Goal: Register for event/course

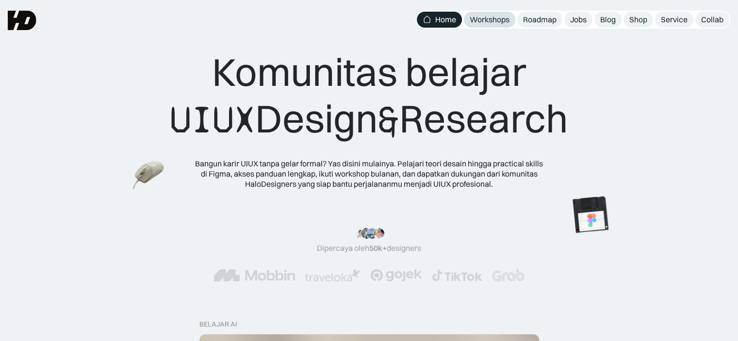
click at [491, 17] on div "Workshops" at bounding box center [490, 20] width 40 height 10
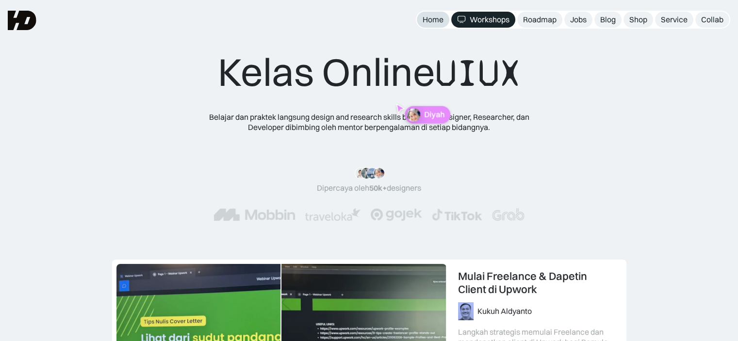
click at [442, 20] on div "Home" at bounding box center [433, 20] width 21 height 10
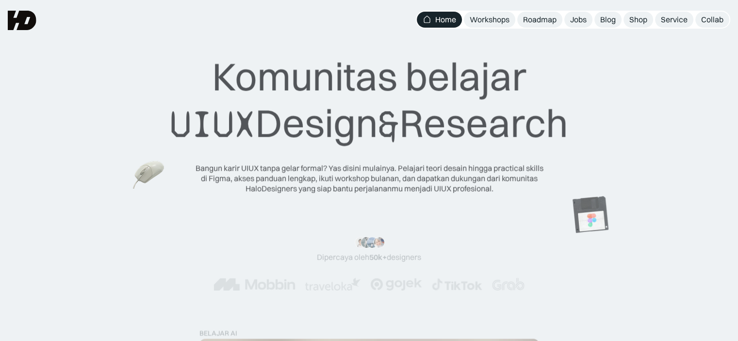
click at [478, 20] on div "Workshops" at bounding box center [490, 20] width 40 height 10
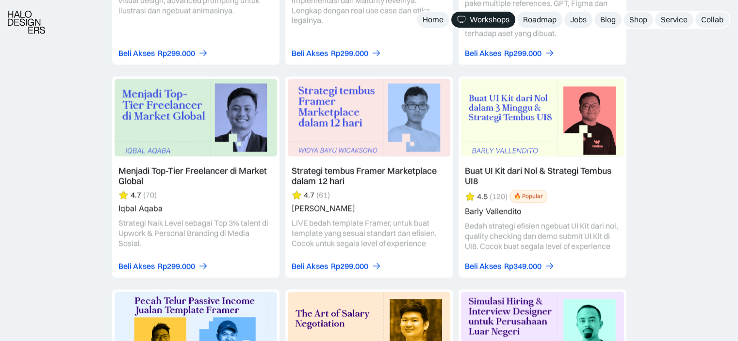
scroll to position [1558, 0]
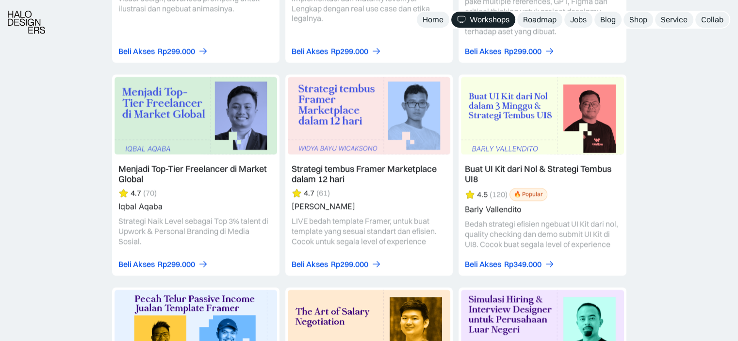
click at [367, 158] on link at bounding box center [368, 174] width 167 height 201
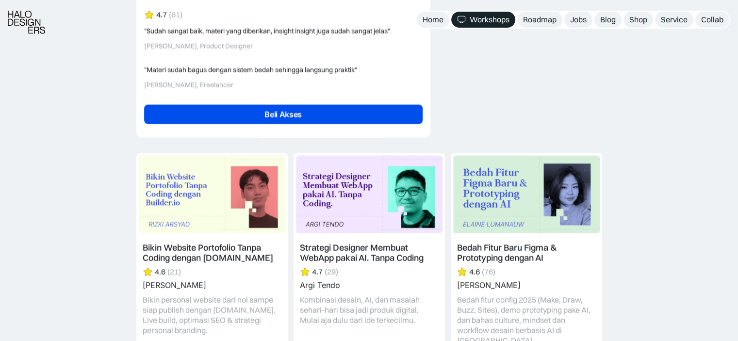
scroll to position [2380, 0]
